Goal: Navigation & Orientation: Find specific page/section

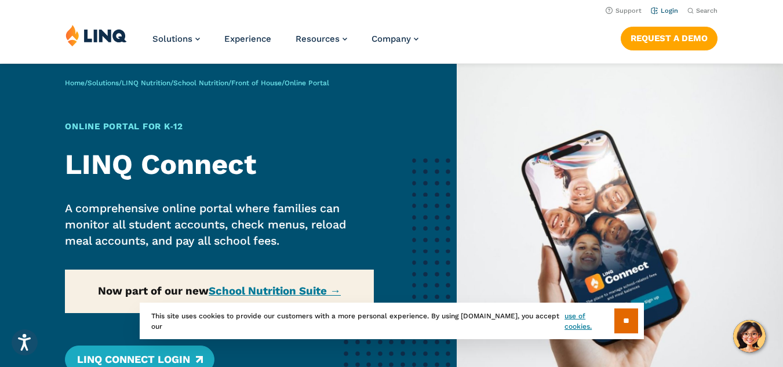
click at [674, 7] on link "Login" at bounding box center [664, 11] width 27 height 8
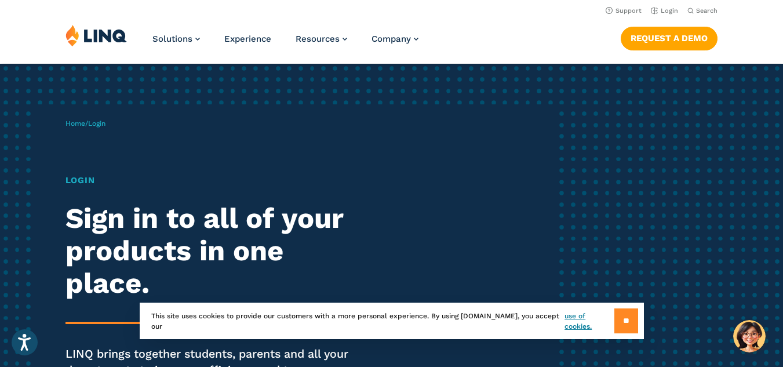
click at [630, 325] on input "**" at bounding box center [626, 320] width 24 height 25
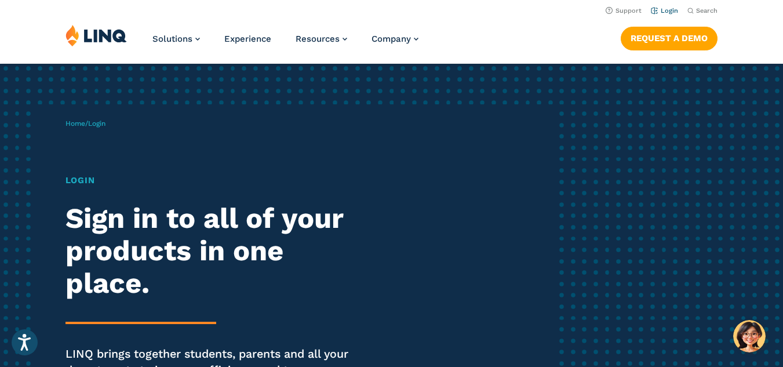
click at [670, 10] on link "Login" at bounding box center [664, 11] width 27 height 8
